Goal: Task Accomplishment & Management: Manage account settings

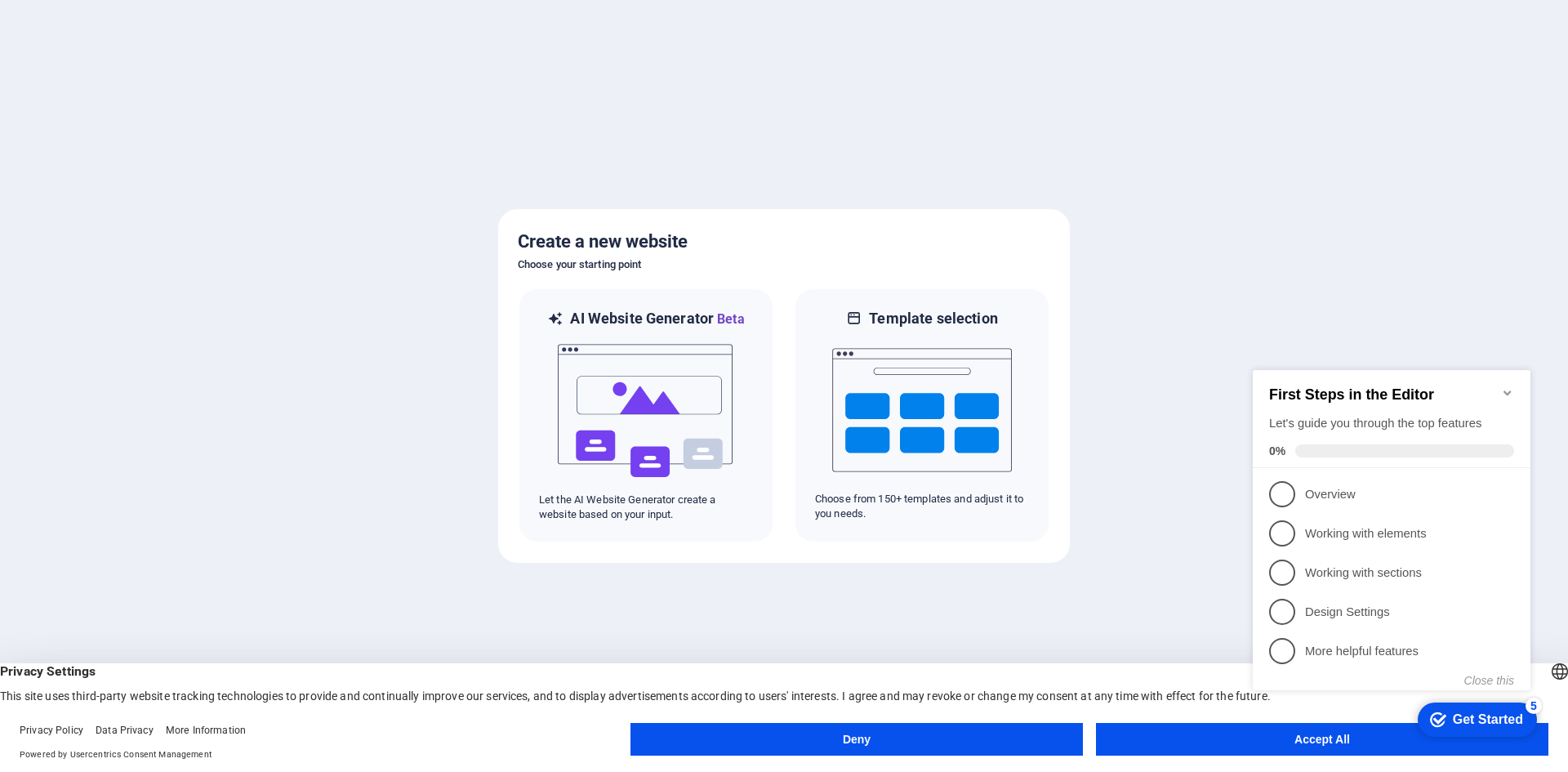
click at [1512, 386] on icon "Minimize checklist" at bounding box center [1508, 392] width 13 height 13
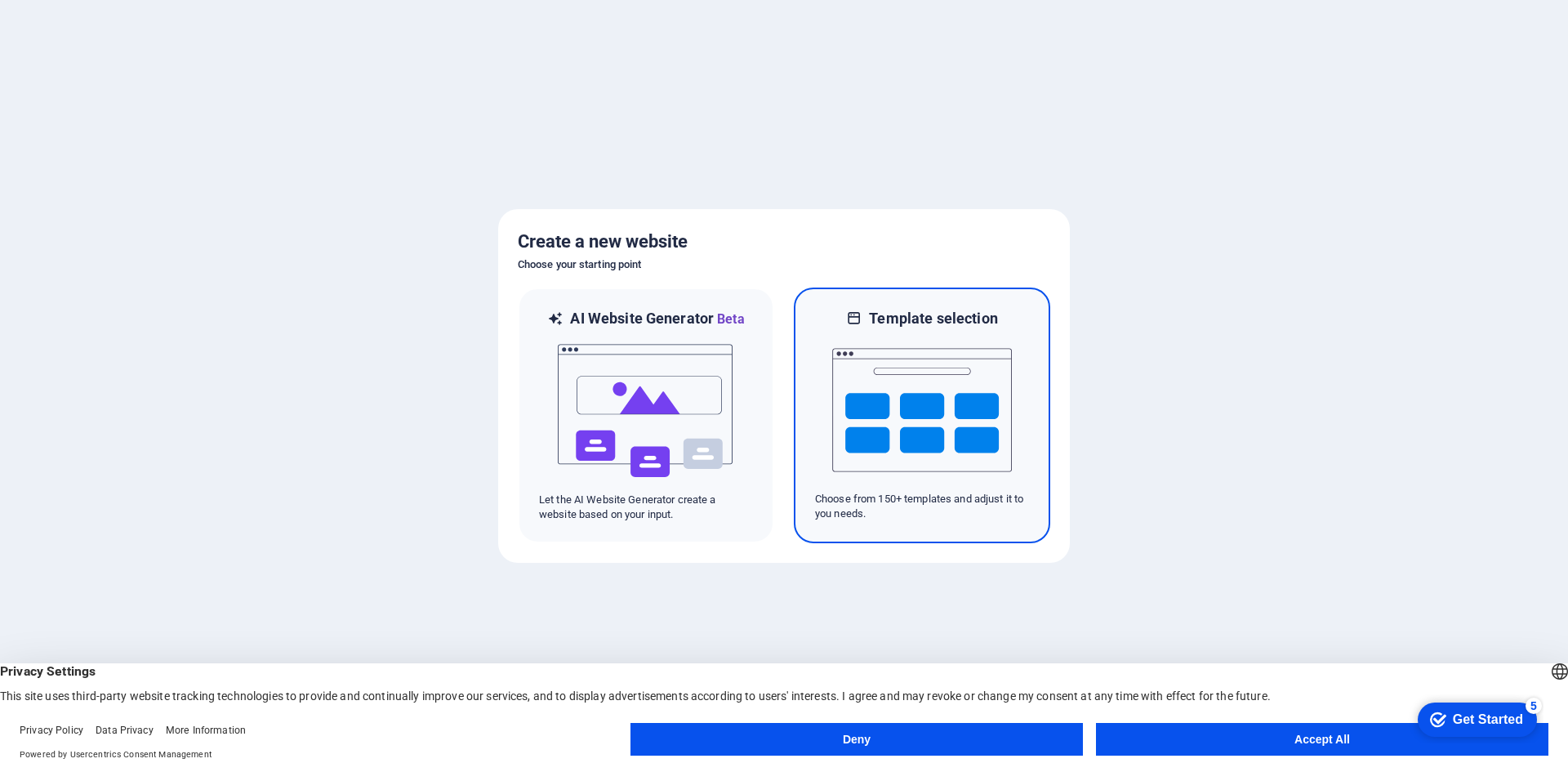
click at [972, 355] on img at bounding box center [921, 410] width 179 height 164
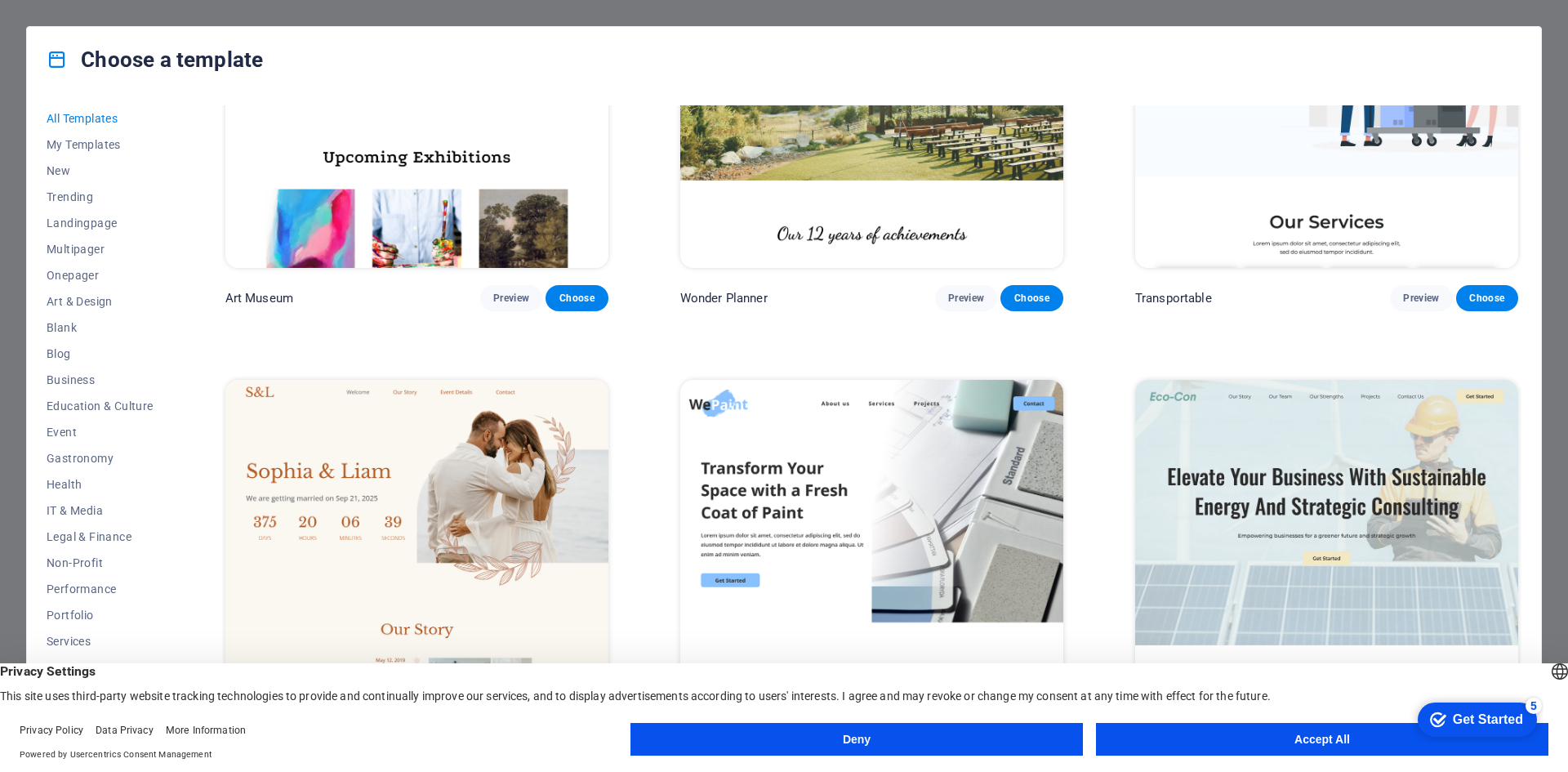
scroll to position [735, 0]
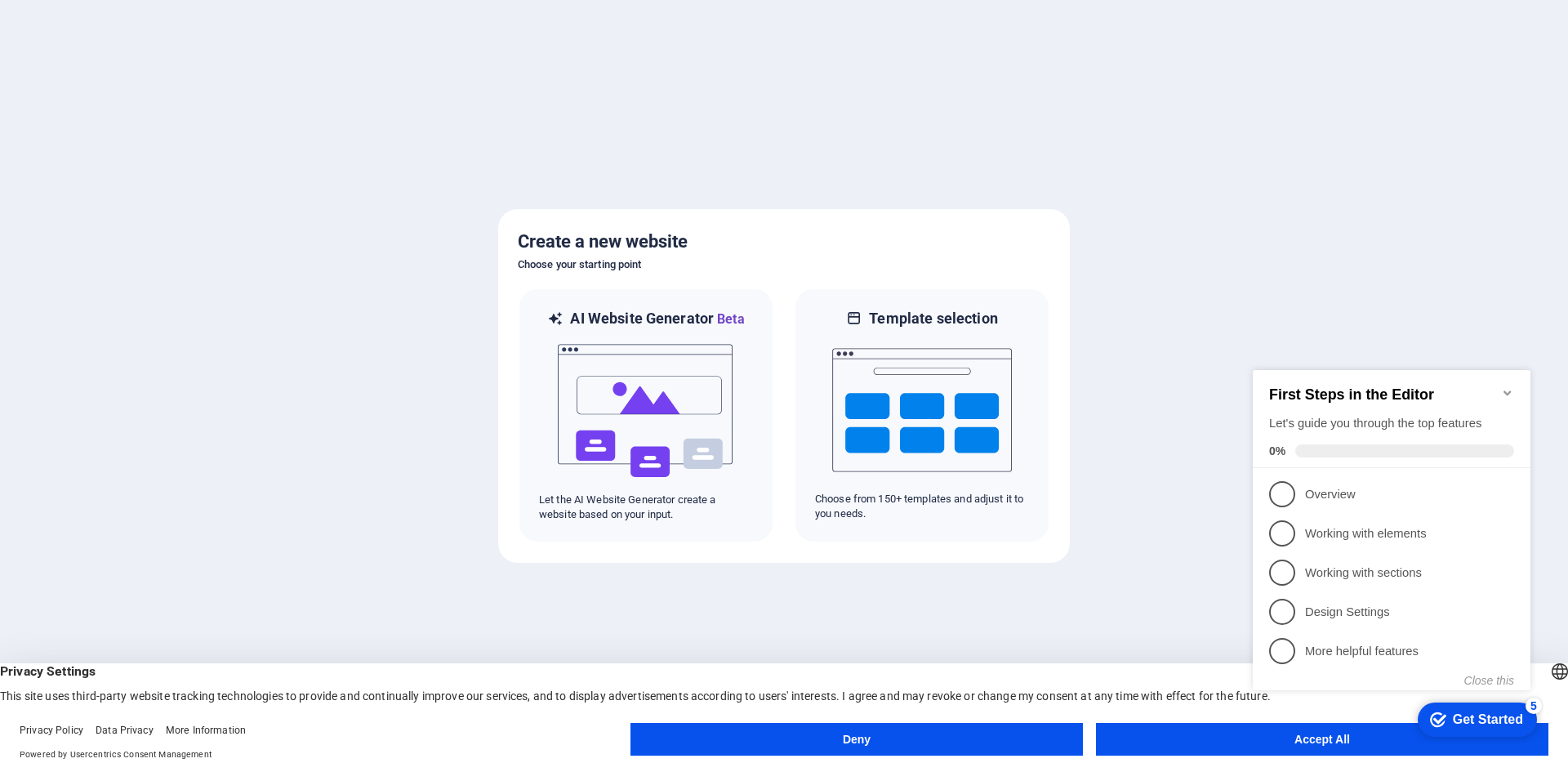
click at [1507, 386] on icon "Minimize checklist" at bounding box center [1508, 392] width 13 height 13
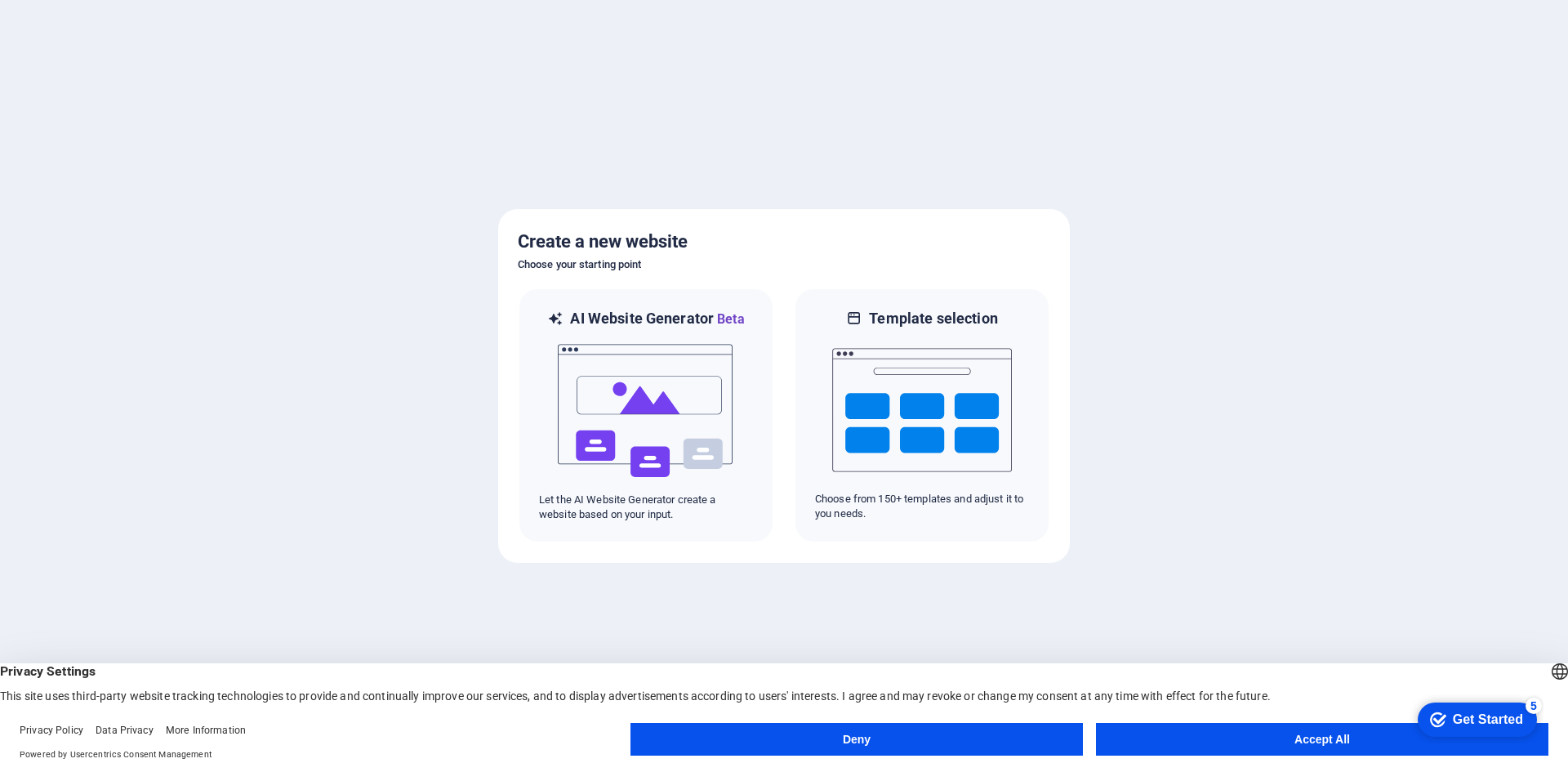
click at [1293, 733] on button "Accept All" at bounding box center [1322, 739] width 453 height 33
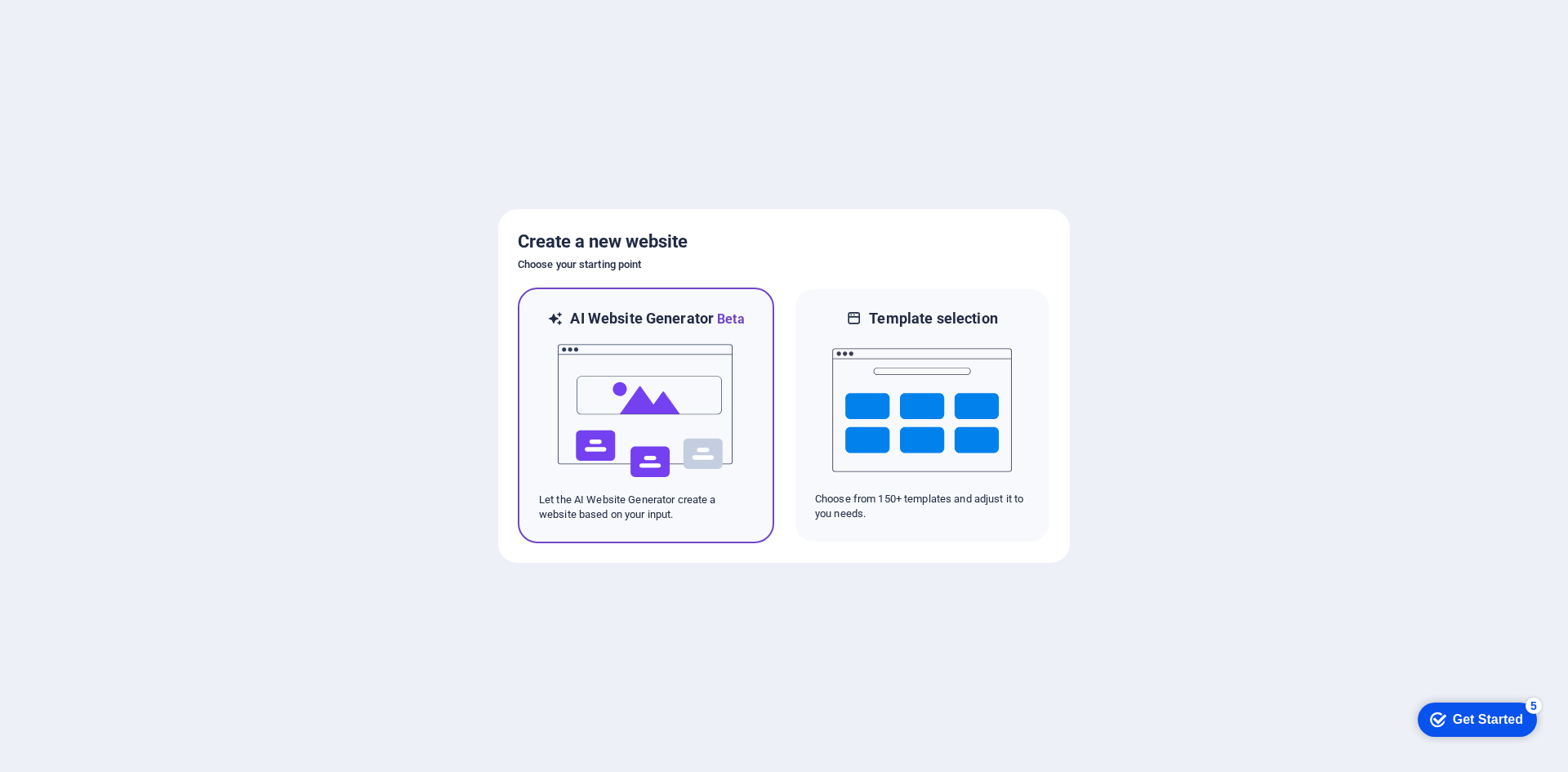
click at [627, 400] on img at bounding box center [646, 410] width 179 height 164
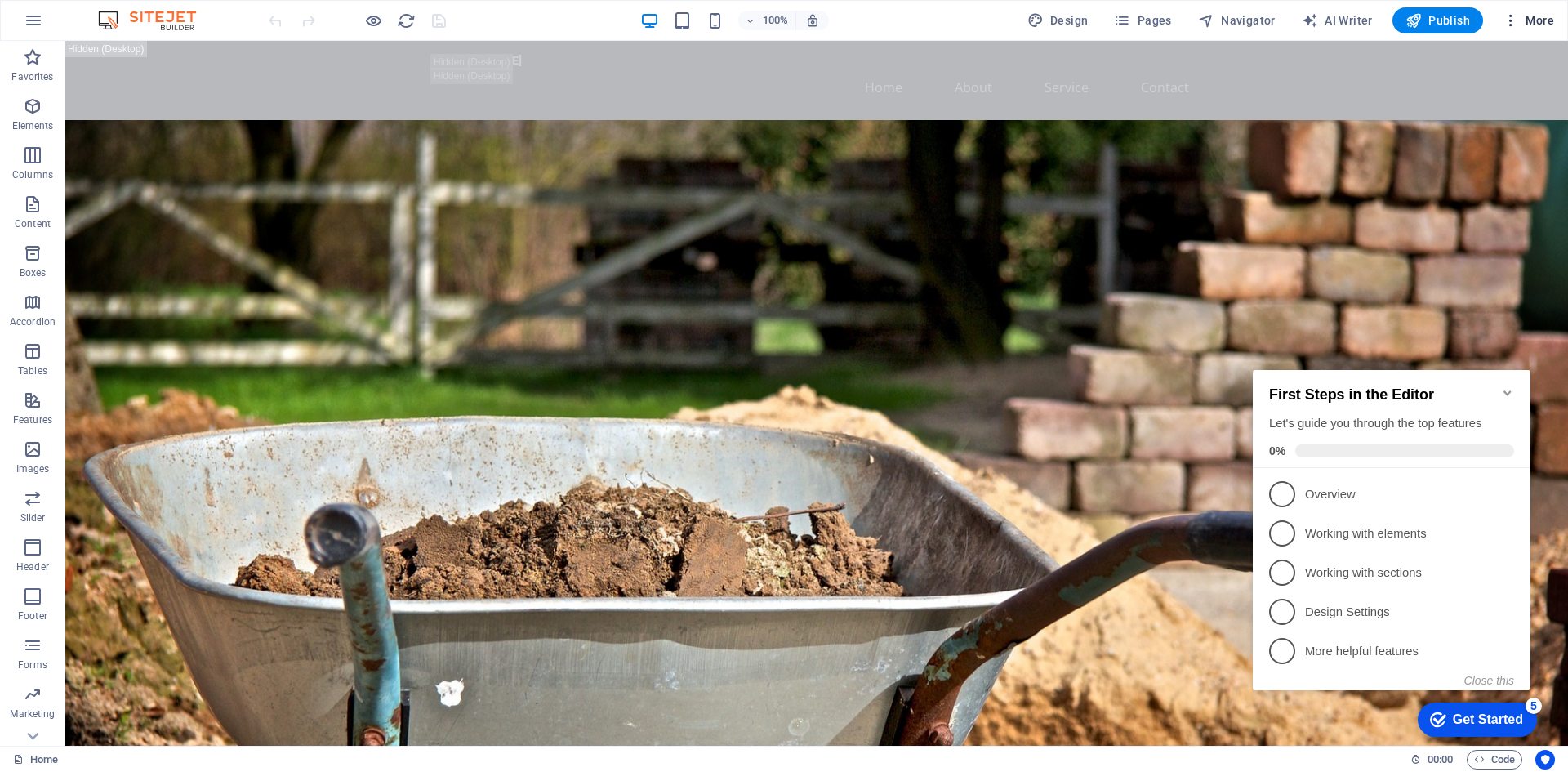
click at [1548, 16] on span "More" at bounding box center [1528, 20] width 52 height 16
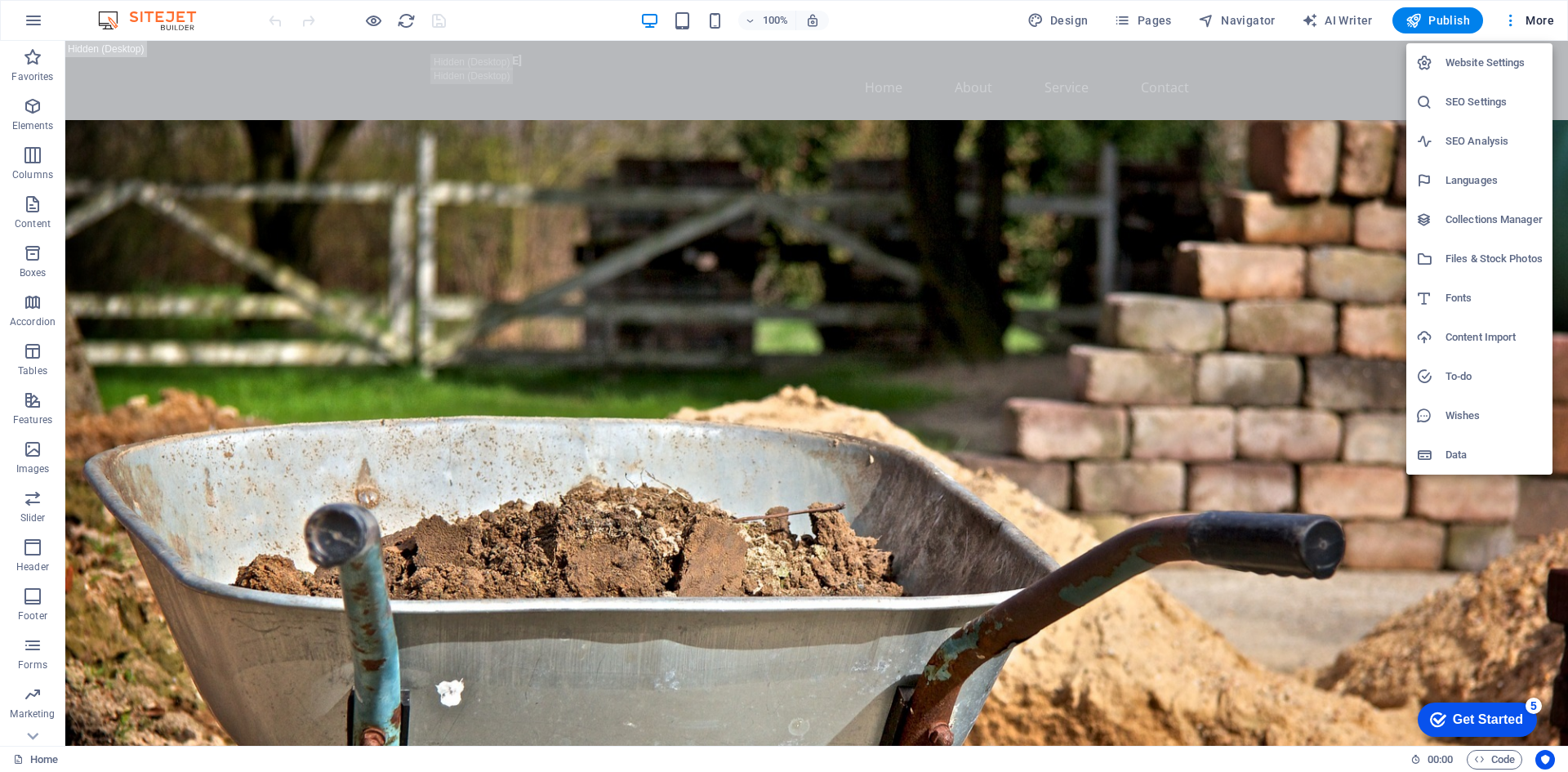
click at [1499, 62] on h6 "Website Settings" at bounding box center [1495, 63] width 97 height 20
